Goal: Information Seeking & Learning: Learn about a topic

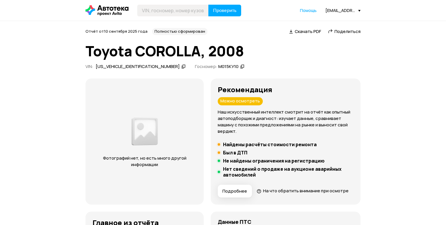
click at [333, 8] on div "[EMAIL_ADDRESS][DOMAIN_NAME]" at bounding box center [342, 11] width 35 height 6
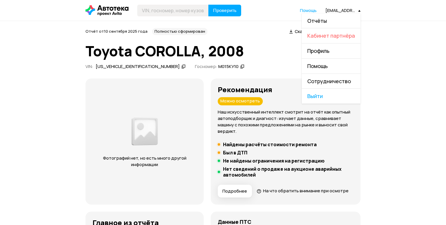
click at [333, 32] on span "Кабинет партнёра" at bounding box center [331, 35] width 48 height 7
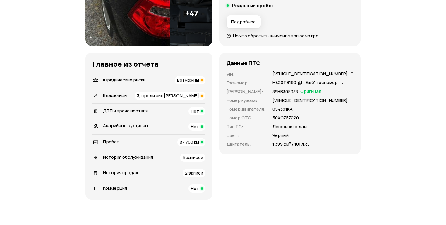
scroll to position [117, 0]
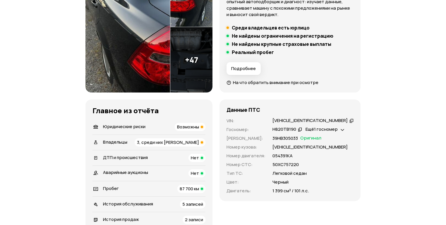
click at [349, 121] on icon at bounding box center [351, 121] width 4 height 6
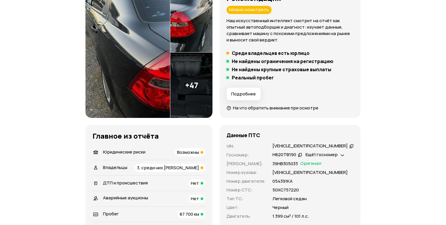
scroll to position [70, 0]
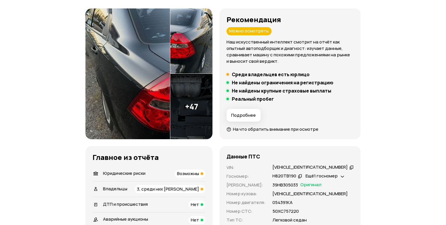
click at [303, 176] on div "Н820ТВ190" at bounding box center [286, 176] width 31 height 6
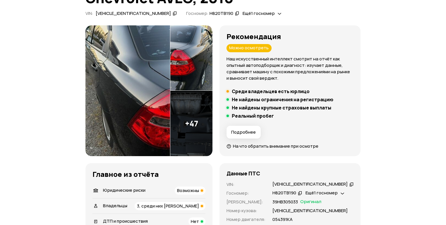
scroll to position [94, 0]
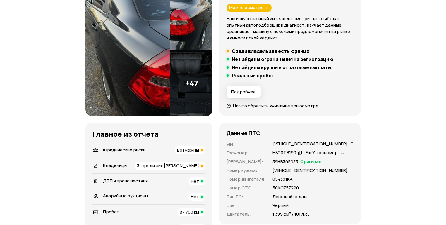
click at [302, 140] on div "Данные ПТС VIN : XUUSA69WJA0014371   Госномер : Н820ТВ190   Ещё 1 госномер   Но…" at bounding box center [289, 174] width 141 height 102
click at [302, 143] on div "XUUSA69WJA0014371" at bounding box center [309, 144] width 75 height 6
click at [291, 153] on div "Н820ТВ190" at bounding box center [284, 153] width 24 height 6
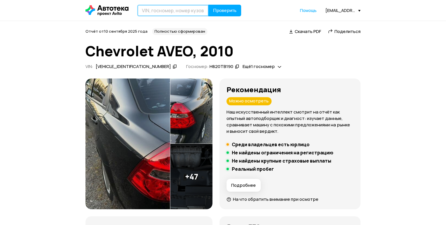
click at [173, 11] on input "text" at bounding box center [172, 11] width 71 height 12
type input "М344ВС10"
click at [208, 5] on button "Проверить" at bounding box center [224, 11] width 33 height 12
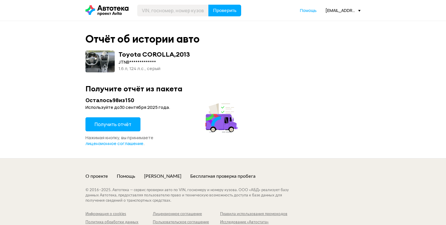
click at [127, 120] on button "Получить отчёт" at bounding box center [112, 125] width 55 height 14
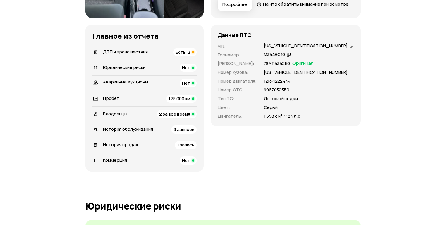
click at [158, 56] on div "ДТП и происшествия Есть, 2" at bounding box center [144, 52] width 104 height 8
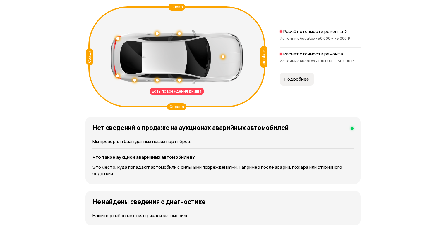
scroll to position [707, 0]
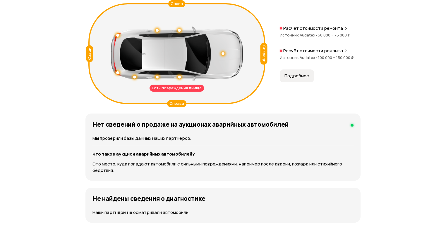
click at [181, 92] on div "Есть повреждения днища" at bounding box center [176, 88] width 54 height 7
click at [182, 92] on div "Есть повреждения днища" at bounding box center [176, 88] width 54 height 7
click at [296, 79] on span "Подробнее" at bounding box center [296, 76] width 25 height 6
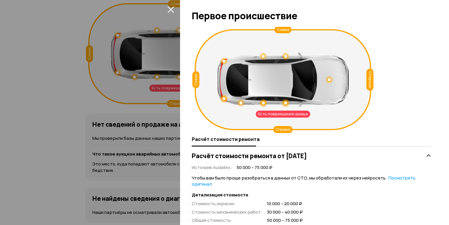
click at [172, 7] on icon "закрыть" at bounding box center [171, 9] width 7 height 7
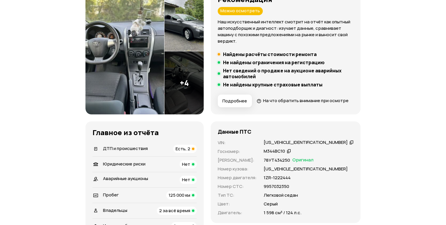
scroll to position [117, 0]
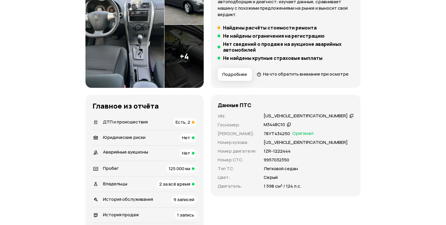
click at [301, 119] on div "JTNBV58E50J220845" at bounding box center [305, 116] width 84 height 6
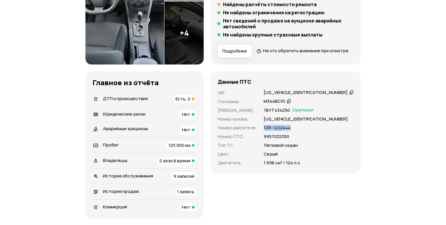
drag, startPoint x: 300, startPoint y: 138, endPoint x: 278, endPoint y: 138, distance: 21.3
click at [278, 131] on div "1ZR-1222444" at bounding box center [308, 128] width 90 height 6
copy p "1ZR-1222444"
click at [132, 165] on div "Владельцы 2 за всё время" at bounding box center [144, 161] width 104 height 8
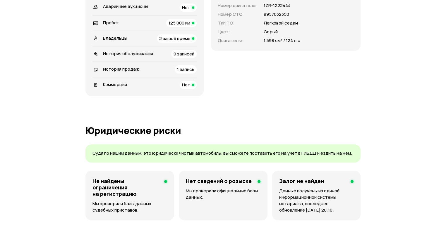
scroll to position [174, 0]
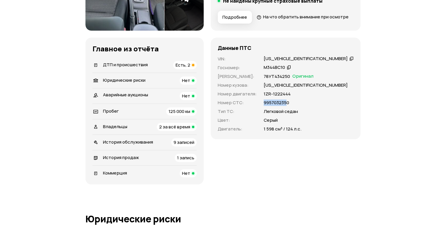
drag, startPoint x: 303, startPoint y: 114, endPoint x: 272, endPoint y: 113, distance: 30.1
click at [272, 113] on div "VIN : JTNBV58E50J220845   Госномер : М344ВС10   Номер ПТС : 78УТ434250 Оригинал…" at bounding box center [285, 94] width 136 height 77
drag, startPoint x: 308, startPoint y: 112, endPoint x: 279, endPoint y: 114, distance: 29.0
click at [279, 106] on div "9957032350" at bounding box center [308, 103] width 90 height 6
copy p "9957032350"
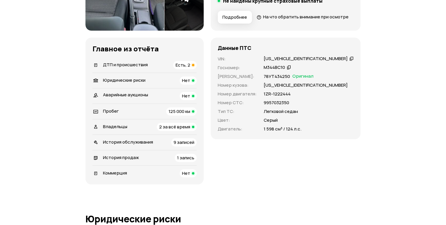
click at [292, 62] on div "JTNBV58E50J220845" at bounding box center [305, 59] width 84 height 6
click at [285, 71] on div "М344ВС10" at bounding box center [273, 68] width 21 height 6
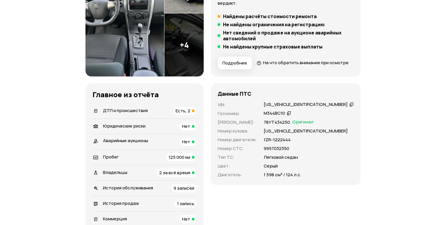
scroll to position [164, 0]
